Goal: Information Seeking & Learning: Learn about a topic

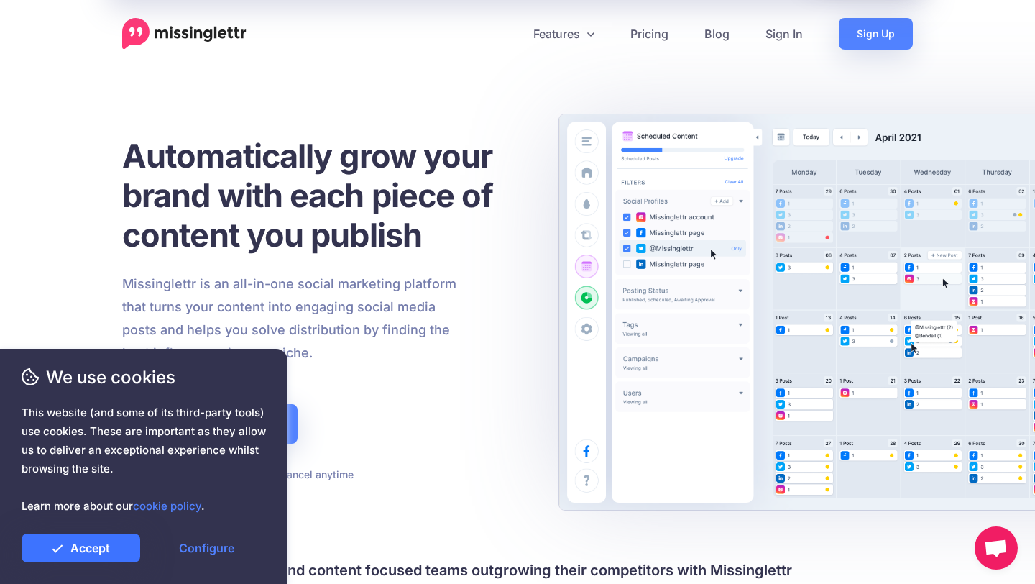
click at [124, 547] on link "Accept" at bounding box center [81, 547] width 119 height 29
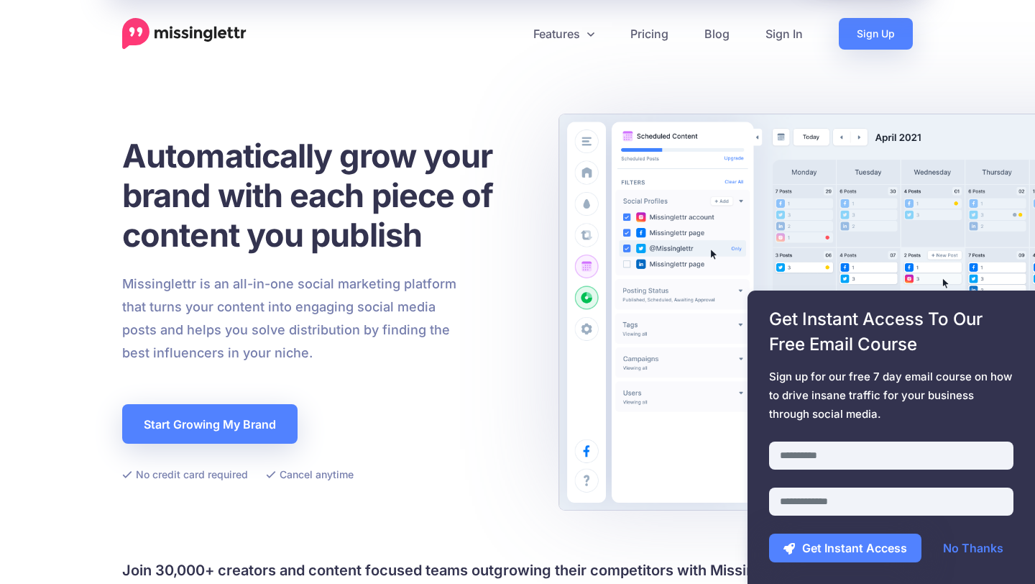
click at [218, 431] on span "This website (and some of its third-party tools) use cookies. These are importa…" at bounding box center [144, 459] width 244 height 112
click at [969, 550] on link "No Thanks" at bounding box center [973, 547] width 89 height 29
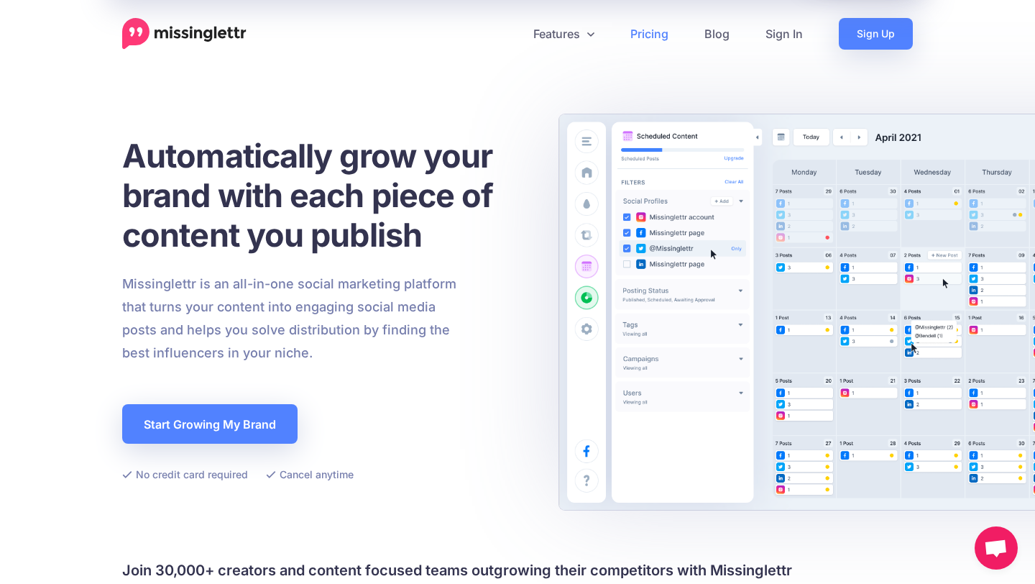
click at [656, 37] on link "Pricing" at bounding box center [649, 34] width 74 height 32
